Goal: Answer question/provide support

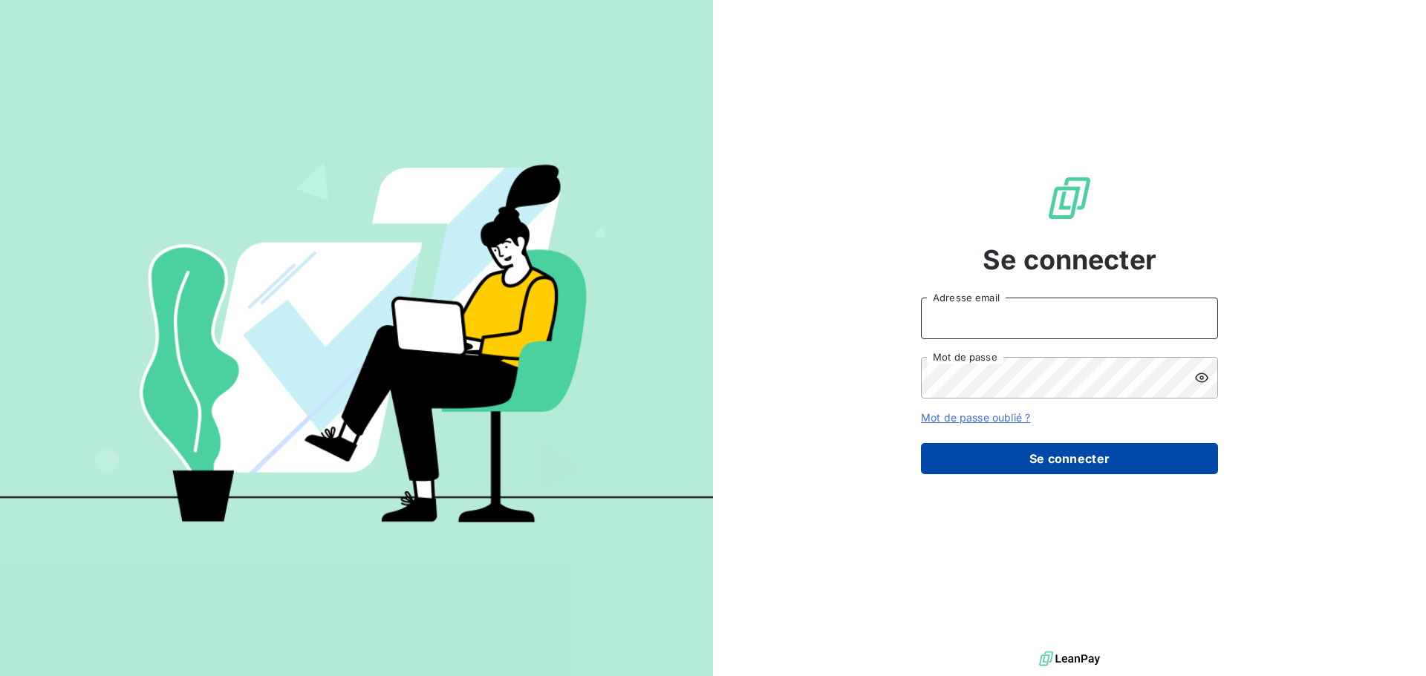
type input "[EMAIL_ADDRESS][DOMAIN_NAME]"
click at [1126, 452] on button "Se connecter" at bounding box center [1069, 458] width 297 height 31
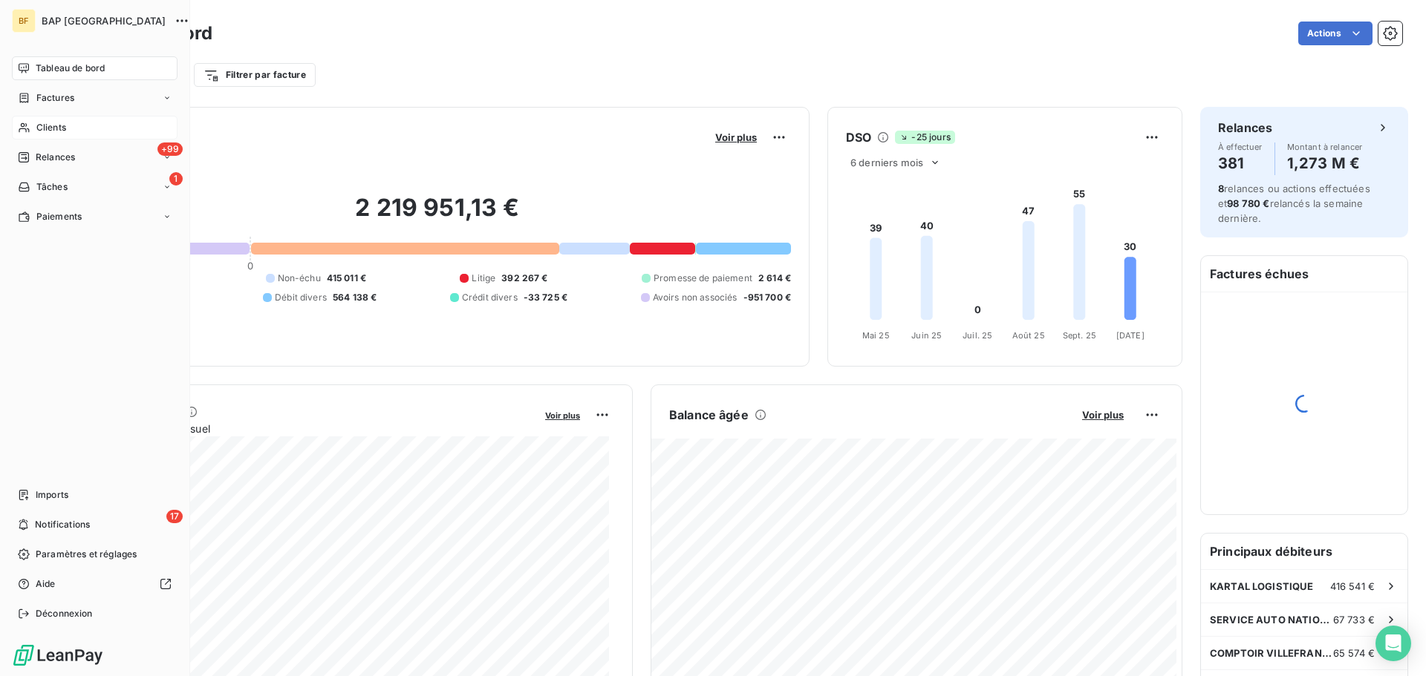
click at [69, 125] on div "Clients" at bounding box center [95, 128] width 166 height 24
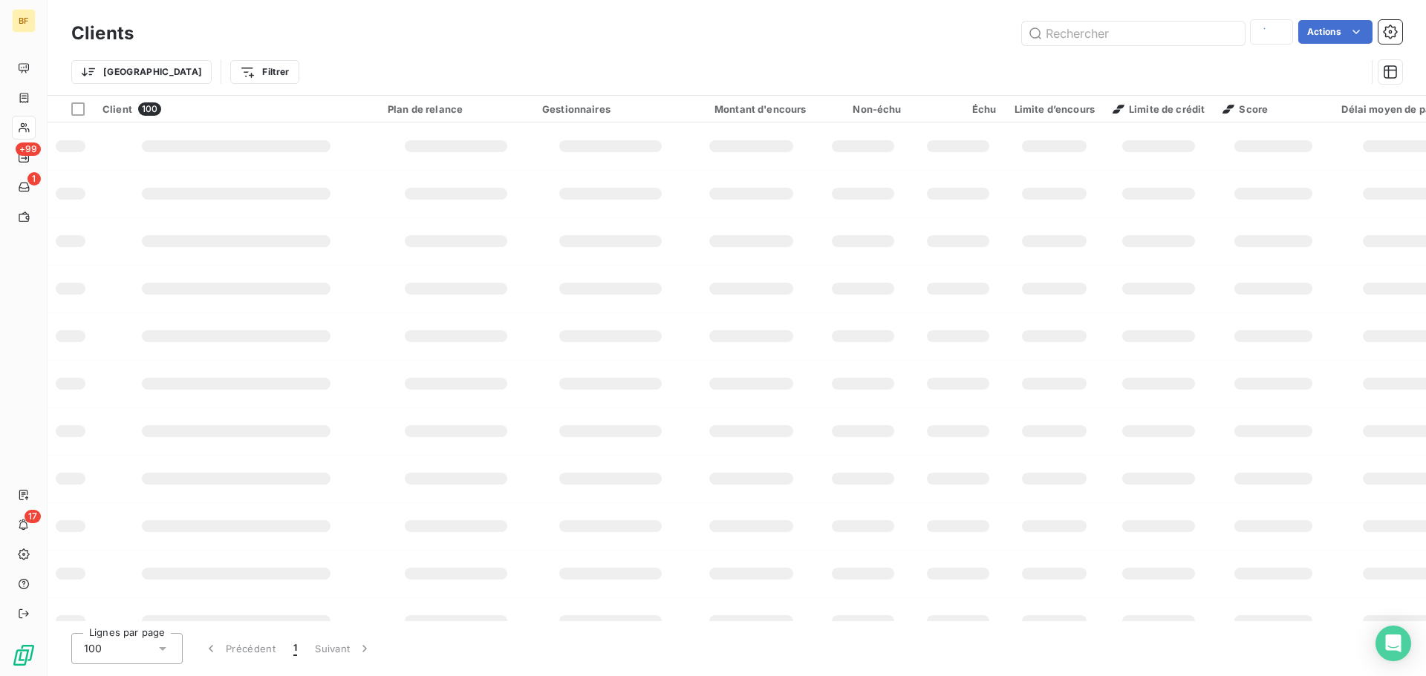
type input "confiance"
click at [1143, 39] on input "text" at bounding box center [1133, 34] width 223 height 24
click at [1114, 28] on input "text" at bounding box center [1133, 34] width 223 height 24
click at [1062, 37] on input "text" at bounding box center [1133, 34] width 223 height 24
type input "90002947"
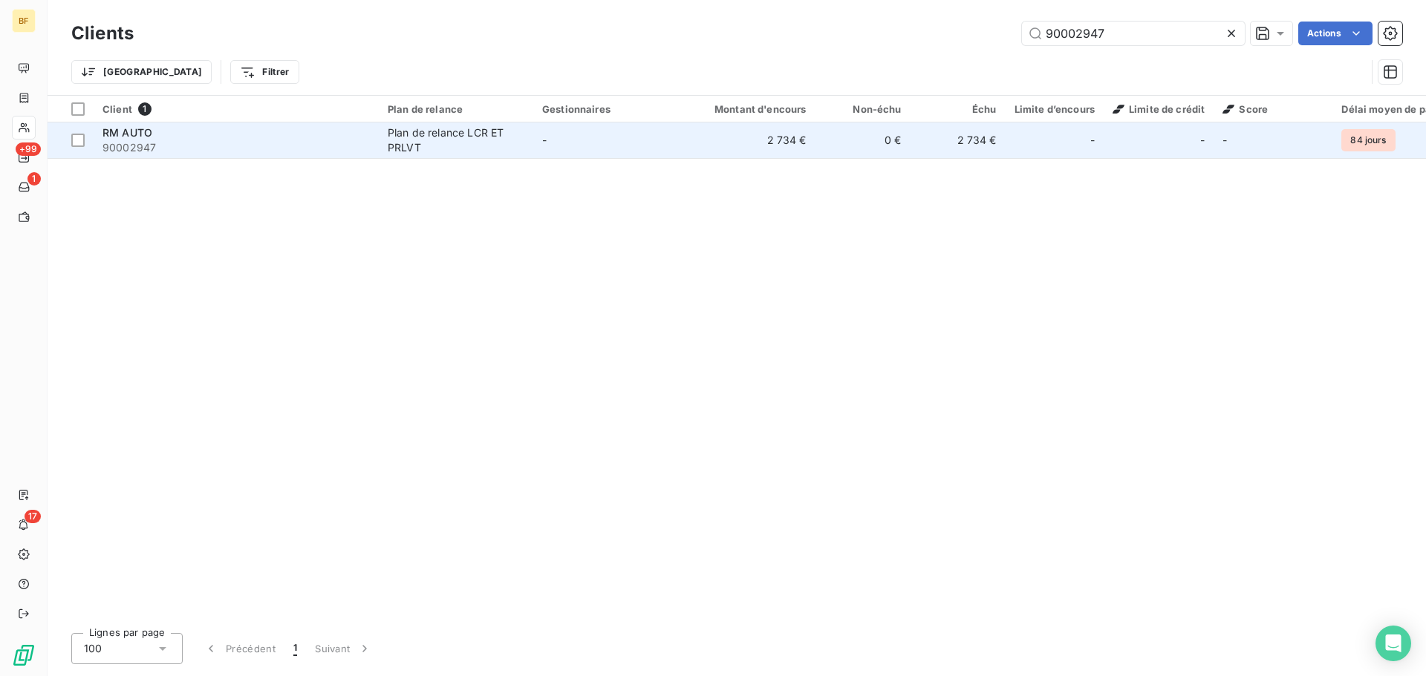
click at [749, 136] on td "2 734 €" at bounding box center [752, 141] width 128 height 36
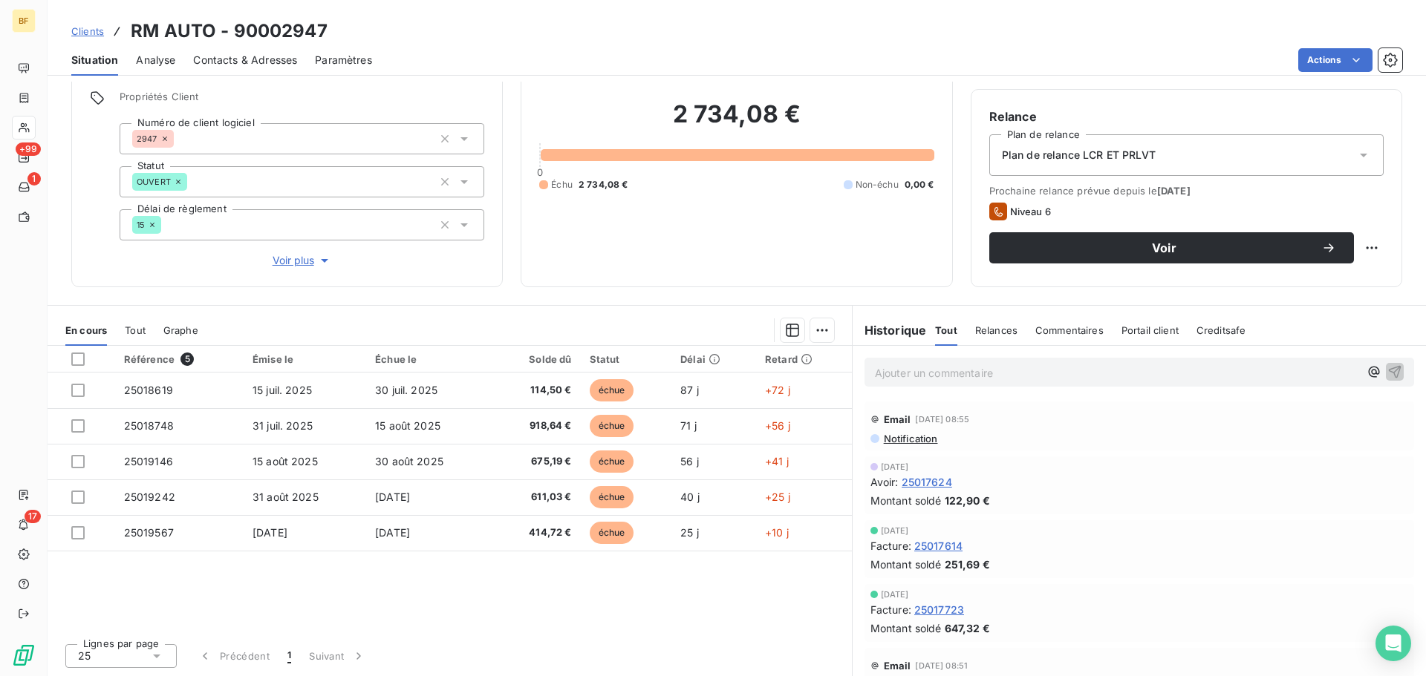
click at [748, 269] on div "Encours client 2 734,08 € 0 Échu 2 734,08 € Non-échu 0,00 €" at bounding box center [736, 136] width 431 height 302
click at [962, 378] on p "Ajouter un commentaire ﻿" at bounding box center [1117, 373] width 484 height 19
click at [1211, 375] on p "Le client passe semaine pro pour payer les 2734.08€. ([GEOGRAPHIC_DATA])" at bounding box center [1117, 372] width 484 height 17
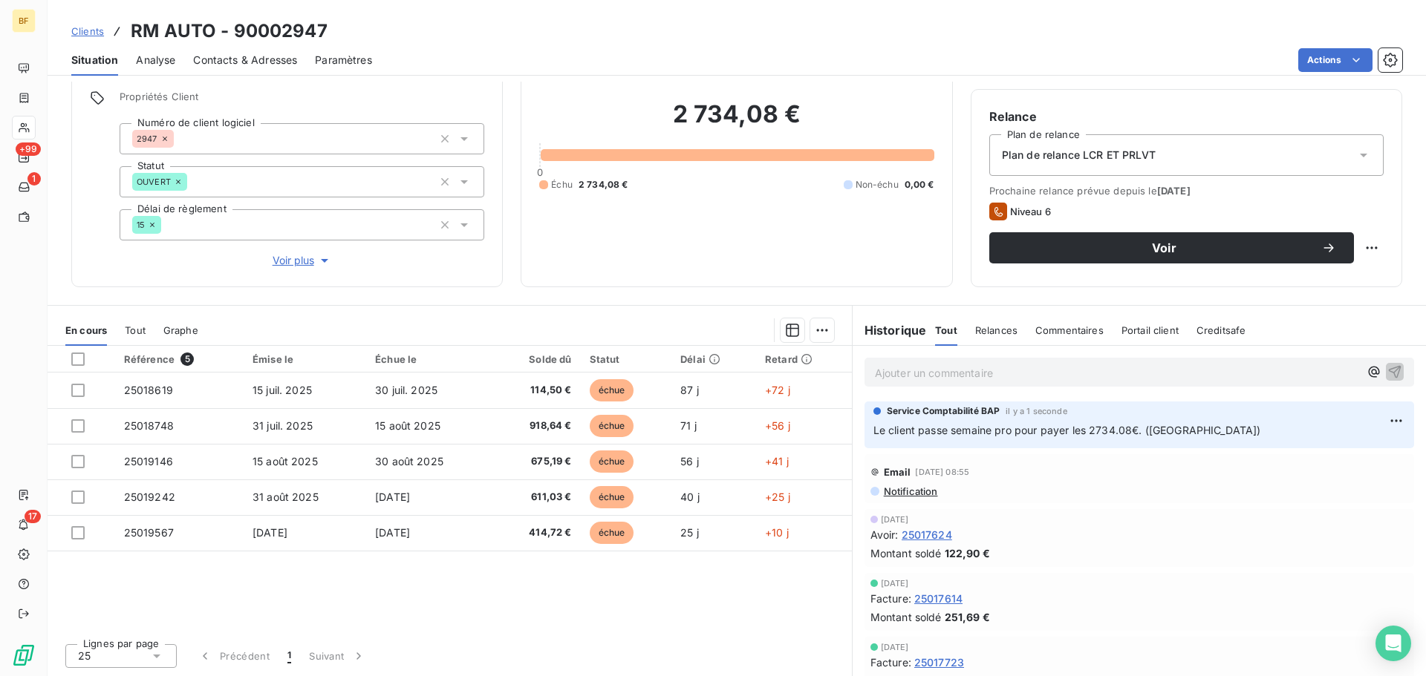
click at [565, 52] on div "Actions" at bounding box center [896, 60] width 1012 height 24
